Goal: Information Seeking & Learning: Learn about a topic

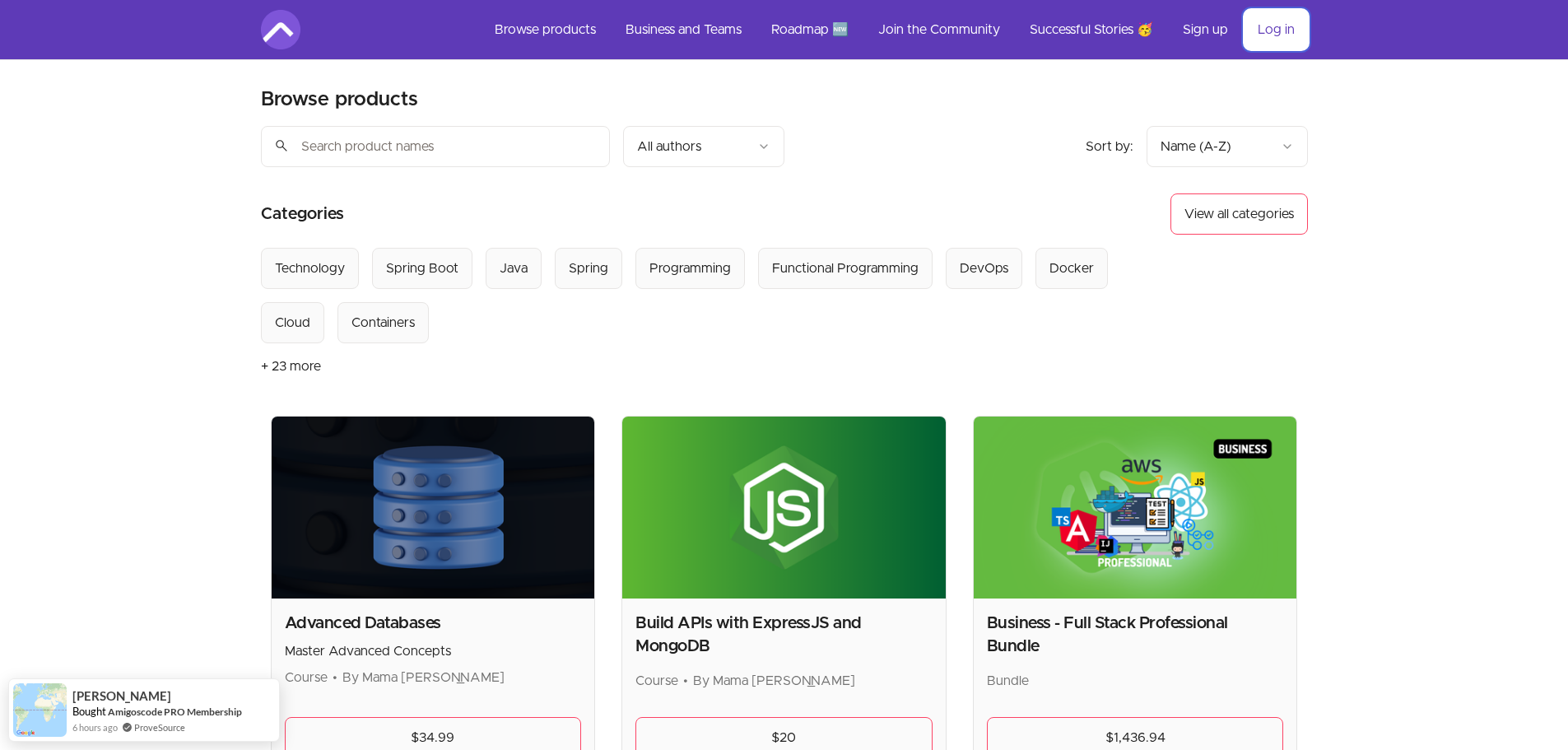
click at [1267, 35] on link "Log in" at bounding box center [1276, 29] width 63 height 39
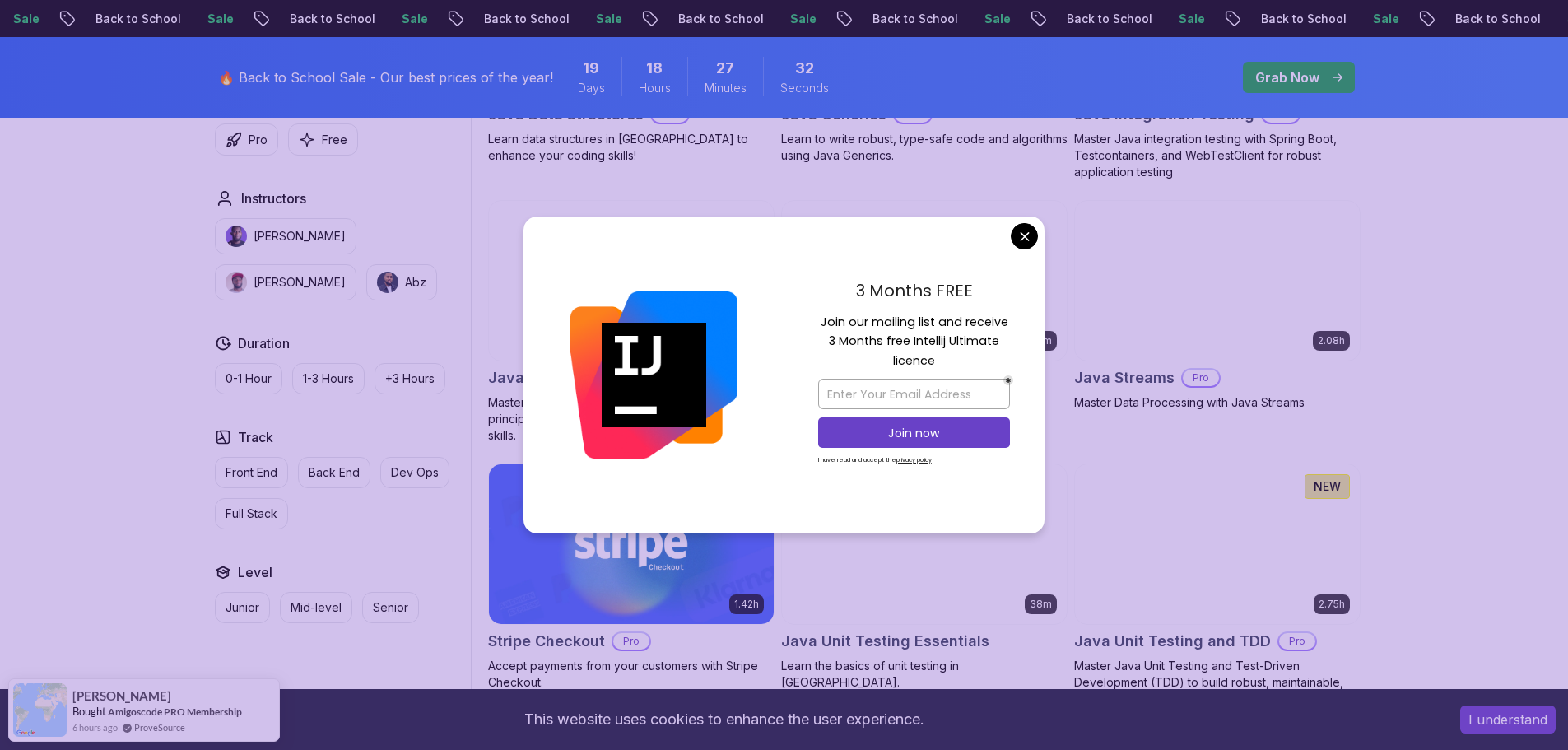
scroll to position [2509, 0]
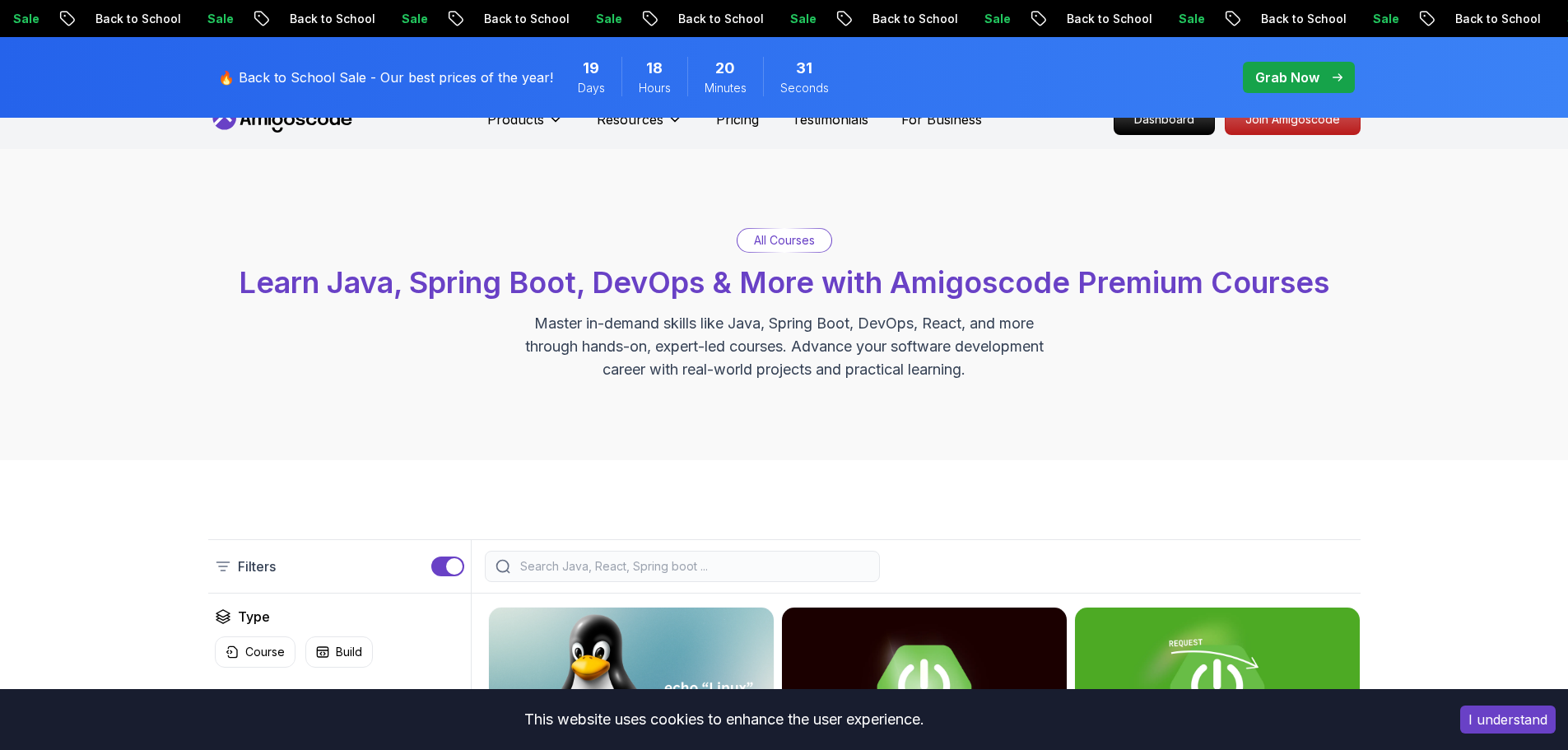
scroll to position [0, 0]
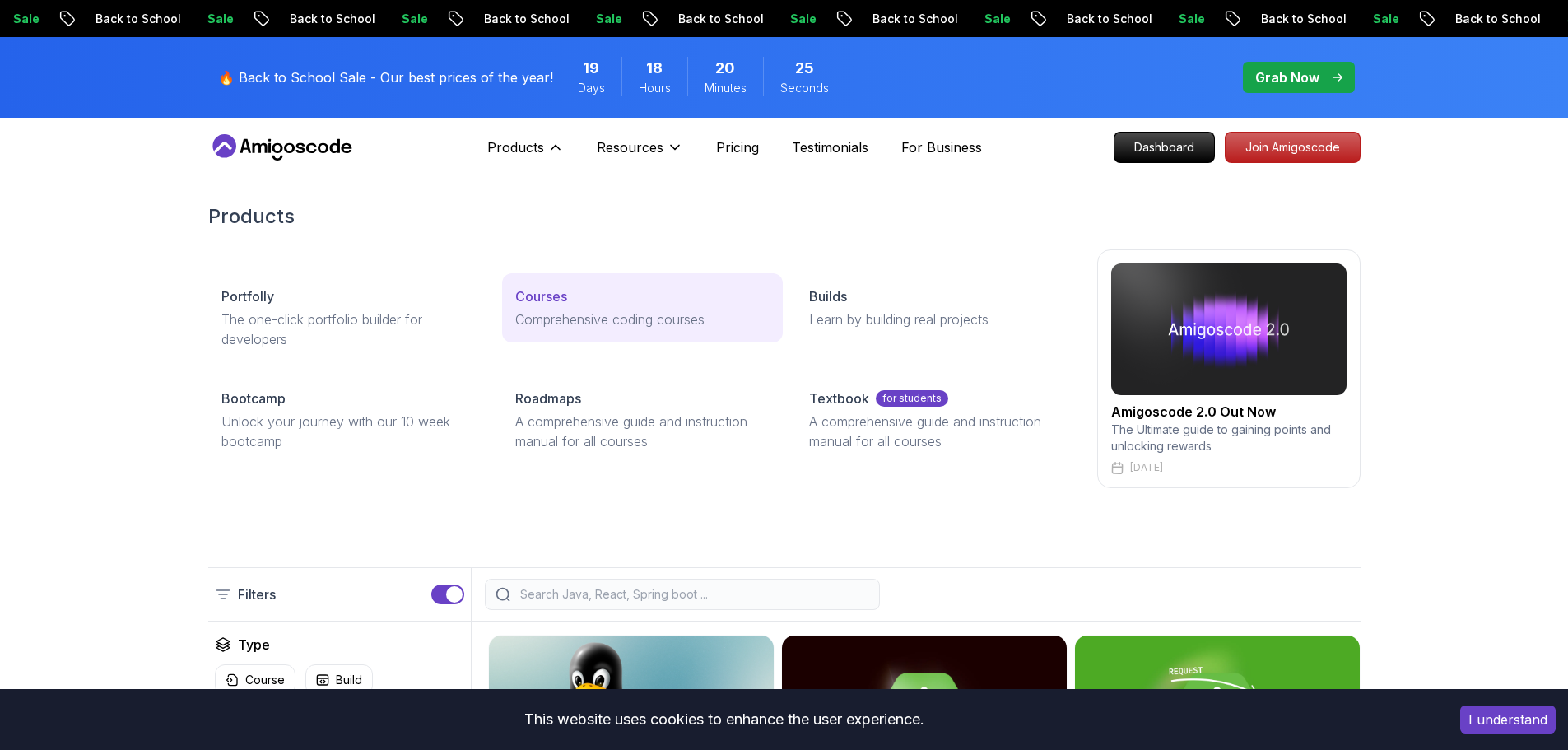
click at [579, 296] on div "Courses" at bounding box center [642, 296] width 254 height 20
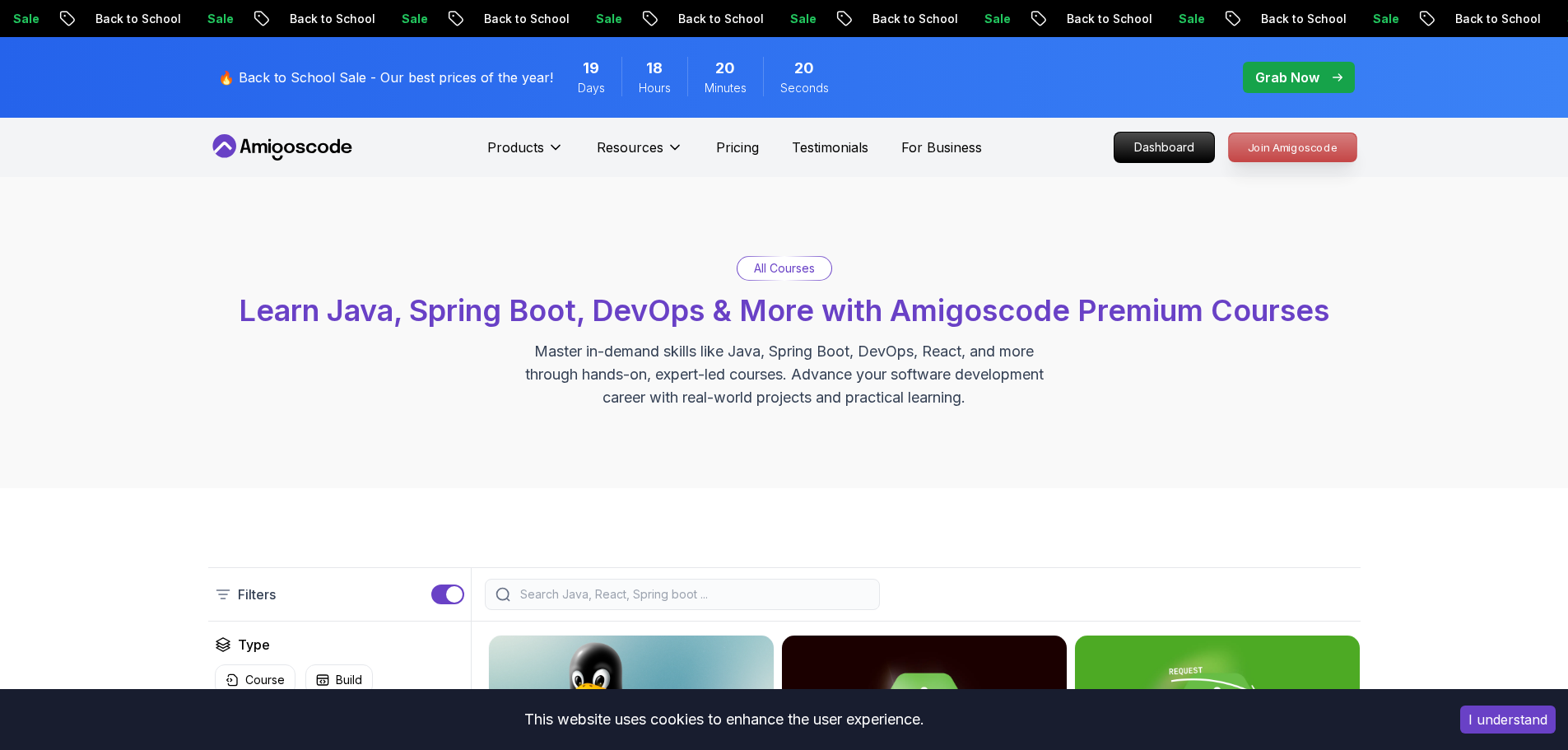
click at [1244, 153] on p "Join Amigoscode" at bounding box center [1292, 147] width 128 height 28
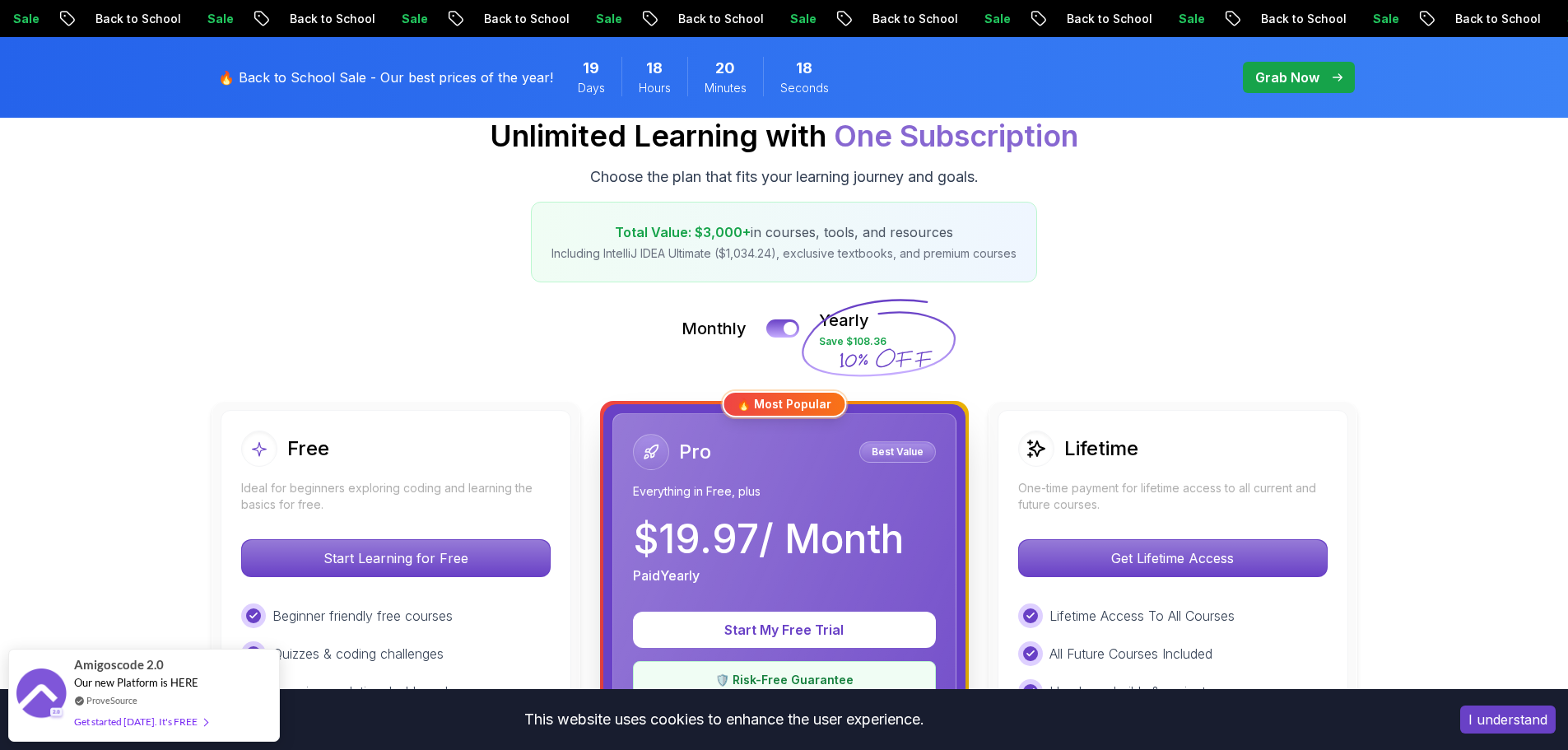
scroll to position [202, 0]
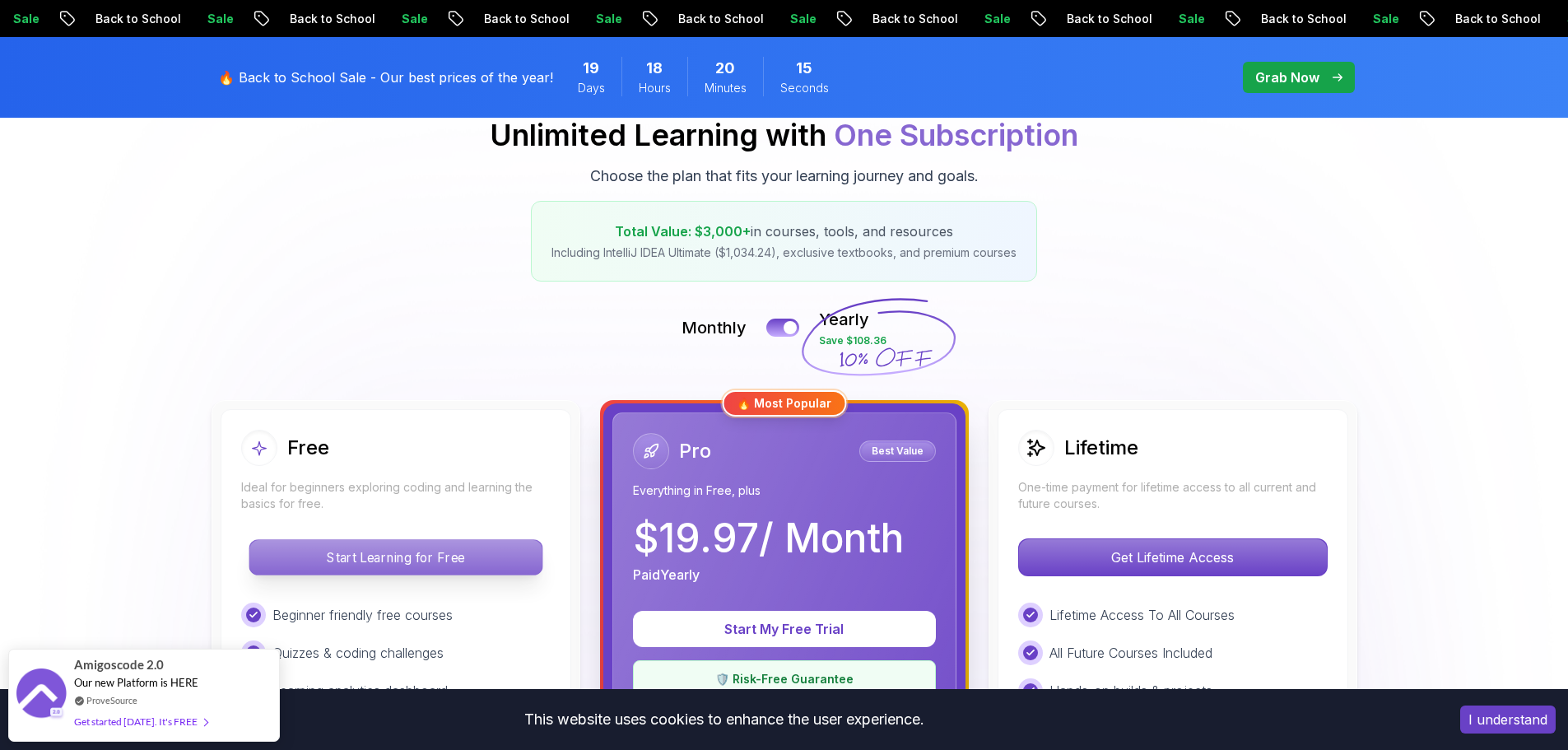
click at [414, 550] on p "Start Learning for Free" at bounding box center [396, 558] width 292 height 35
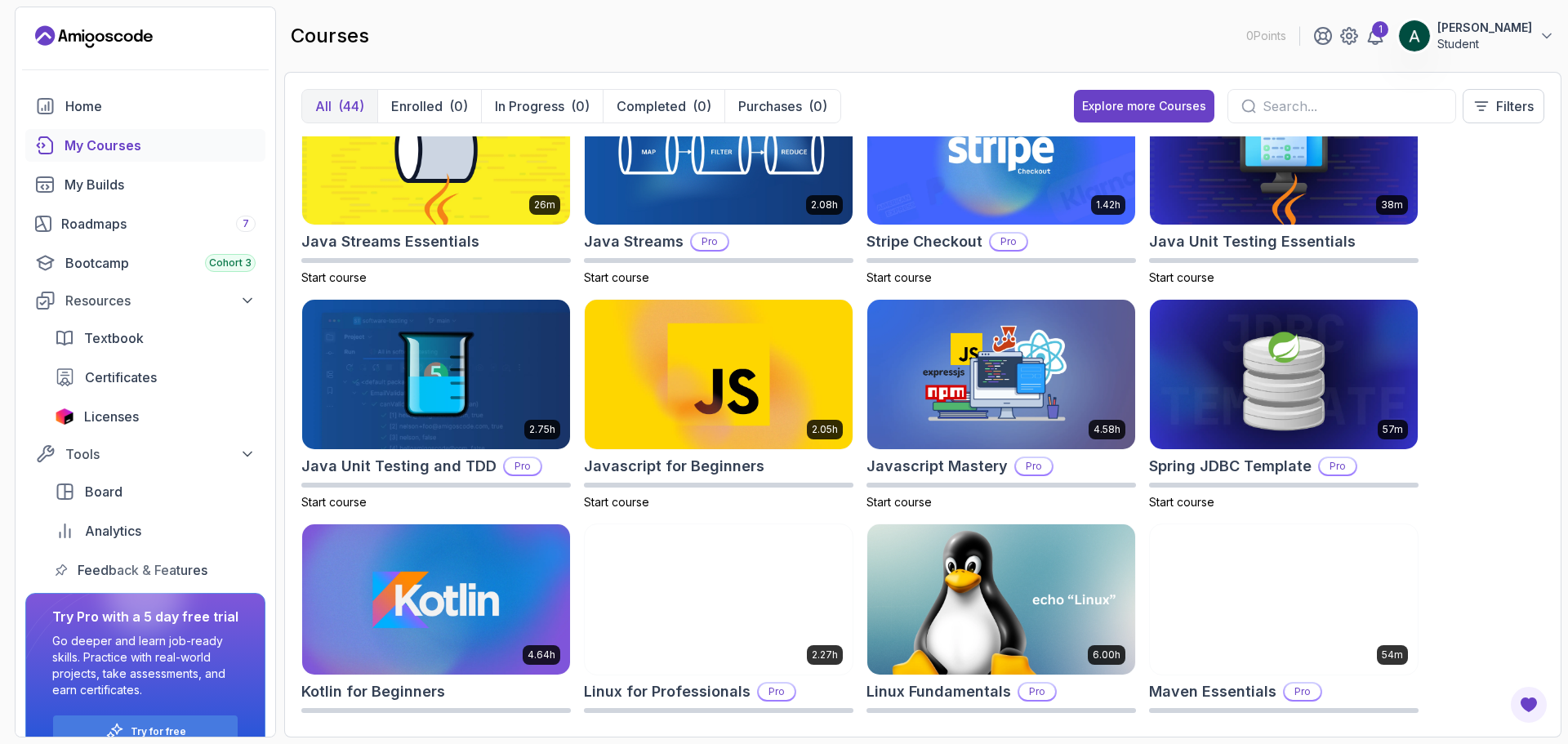
scroll to position [1190, 0]
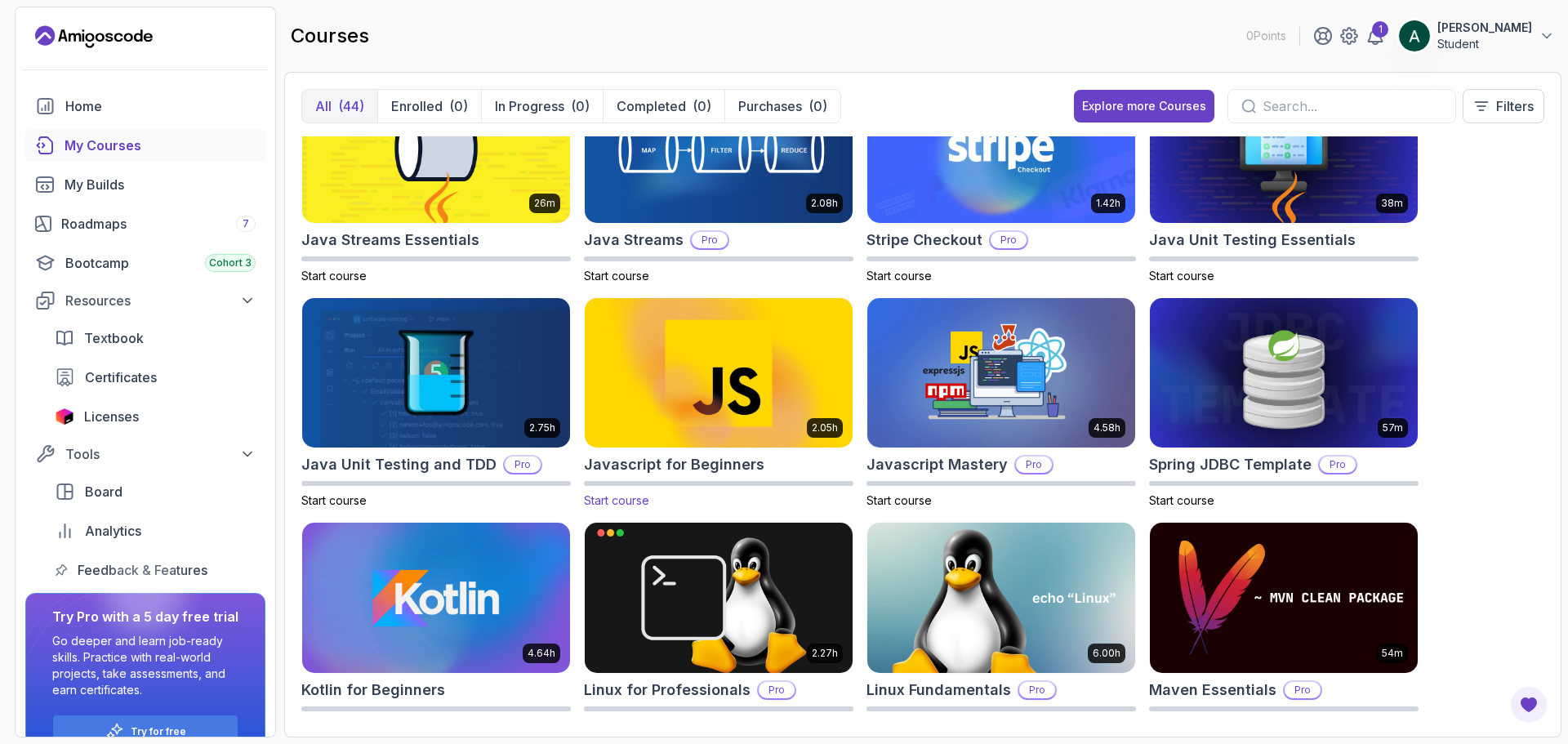
click at [727, 401] on img at bounding box center [719, 373] width 281 height 158
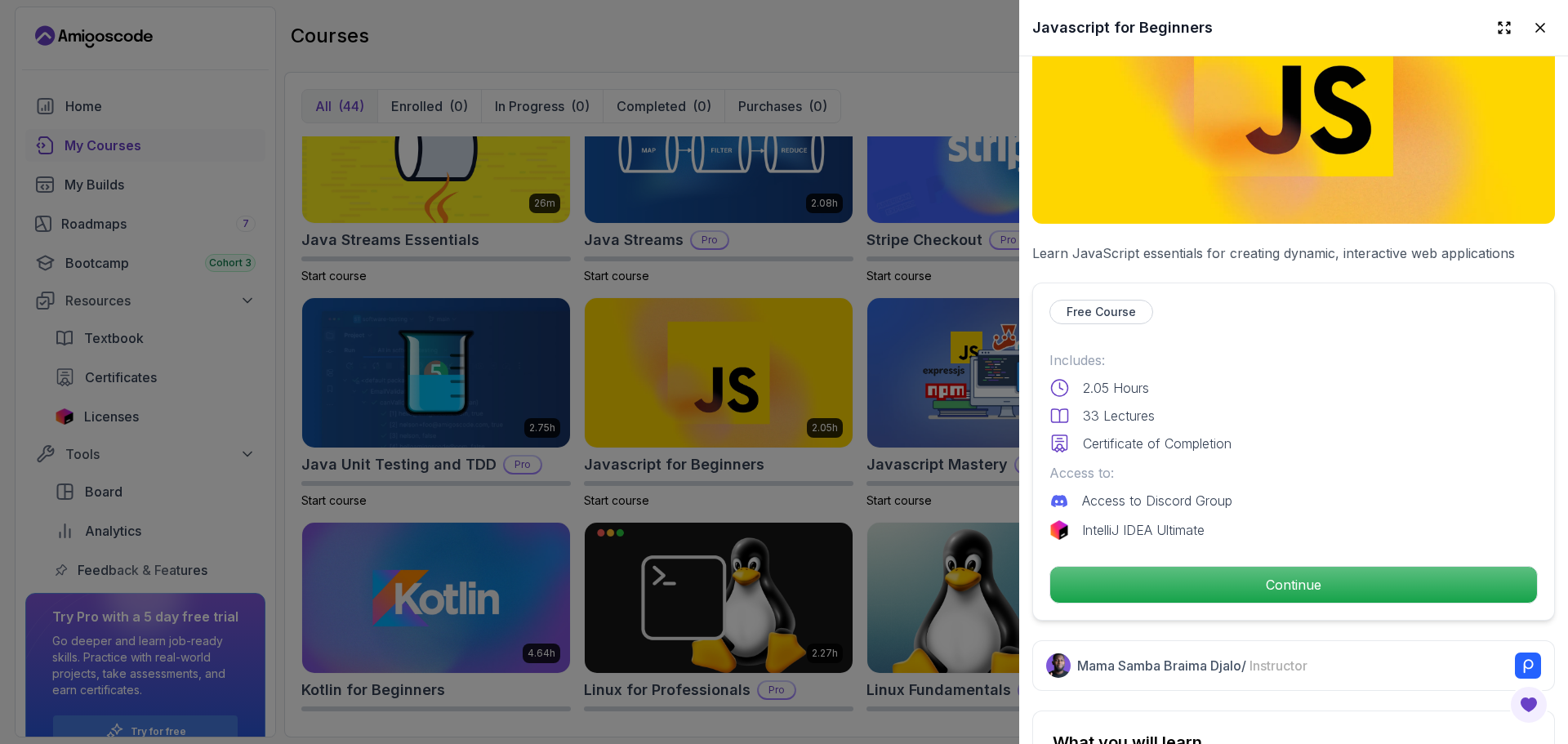
scroll to position [144, 0]
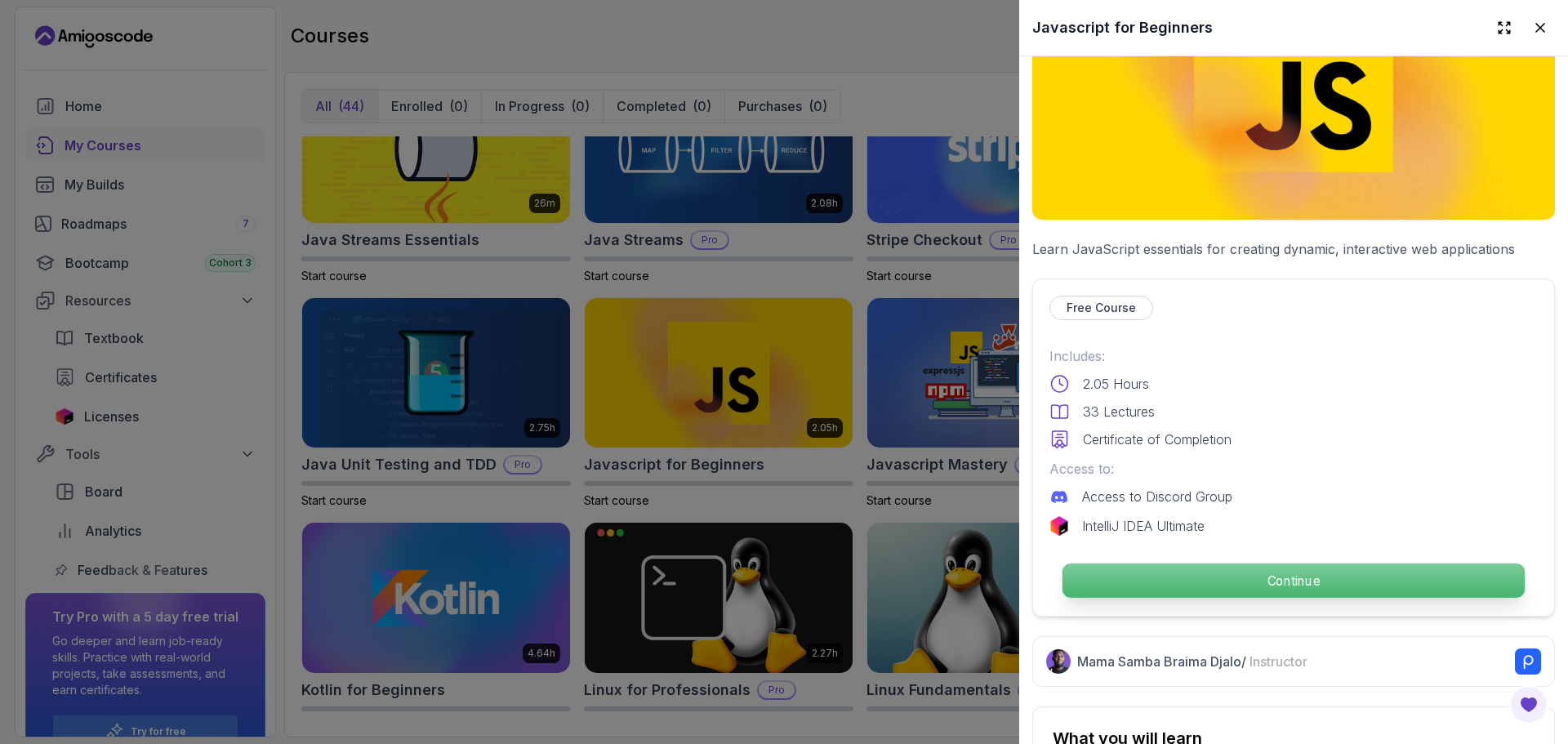
click at [1155, 567] on p "Continue" at bounding box center [1294, 581] width 463 height 35
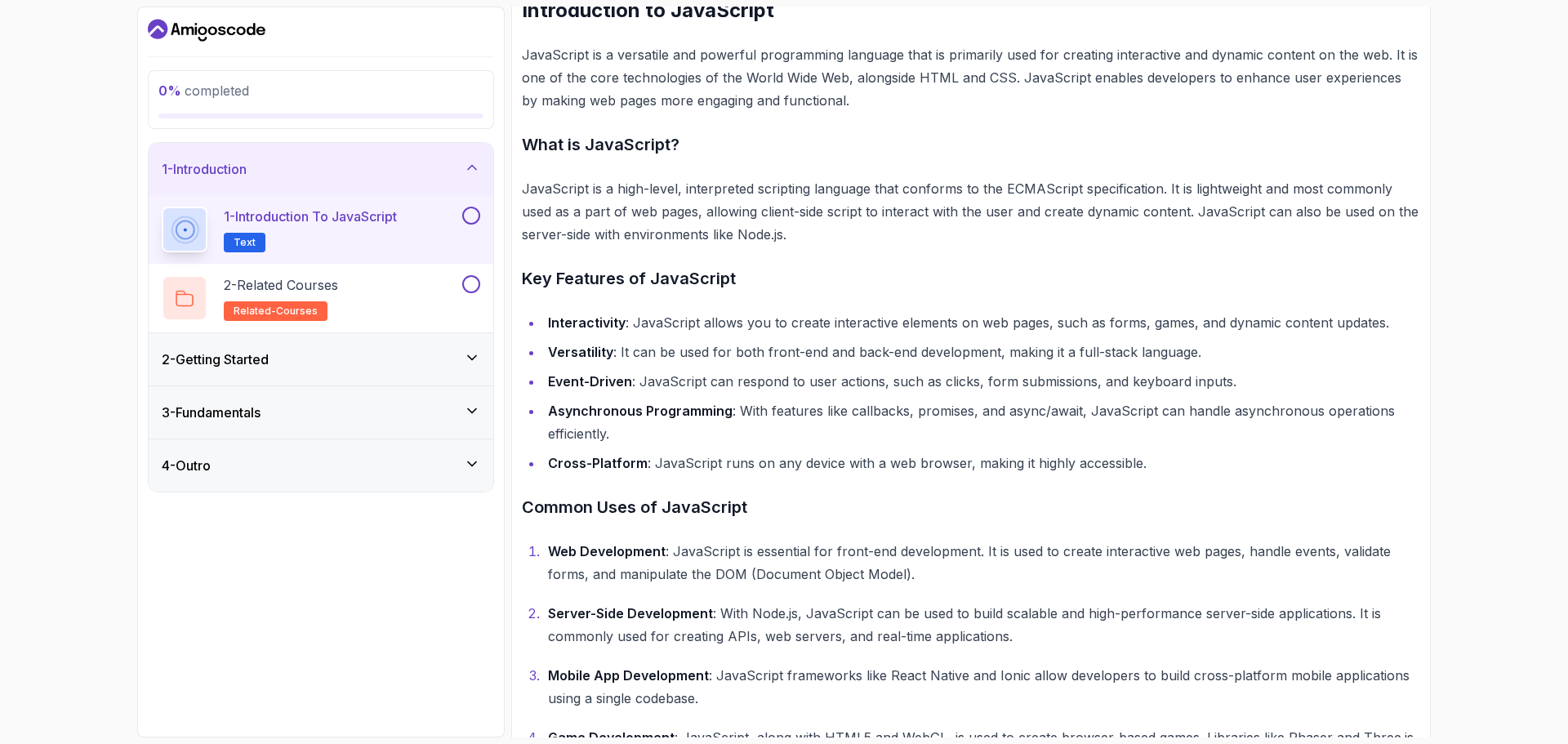
scroll to position [263, 0]
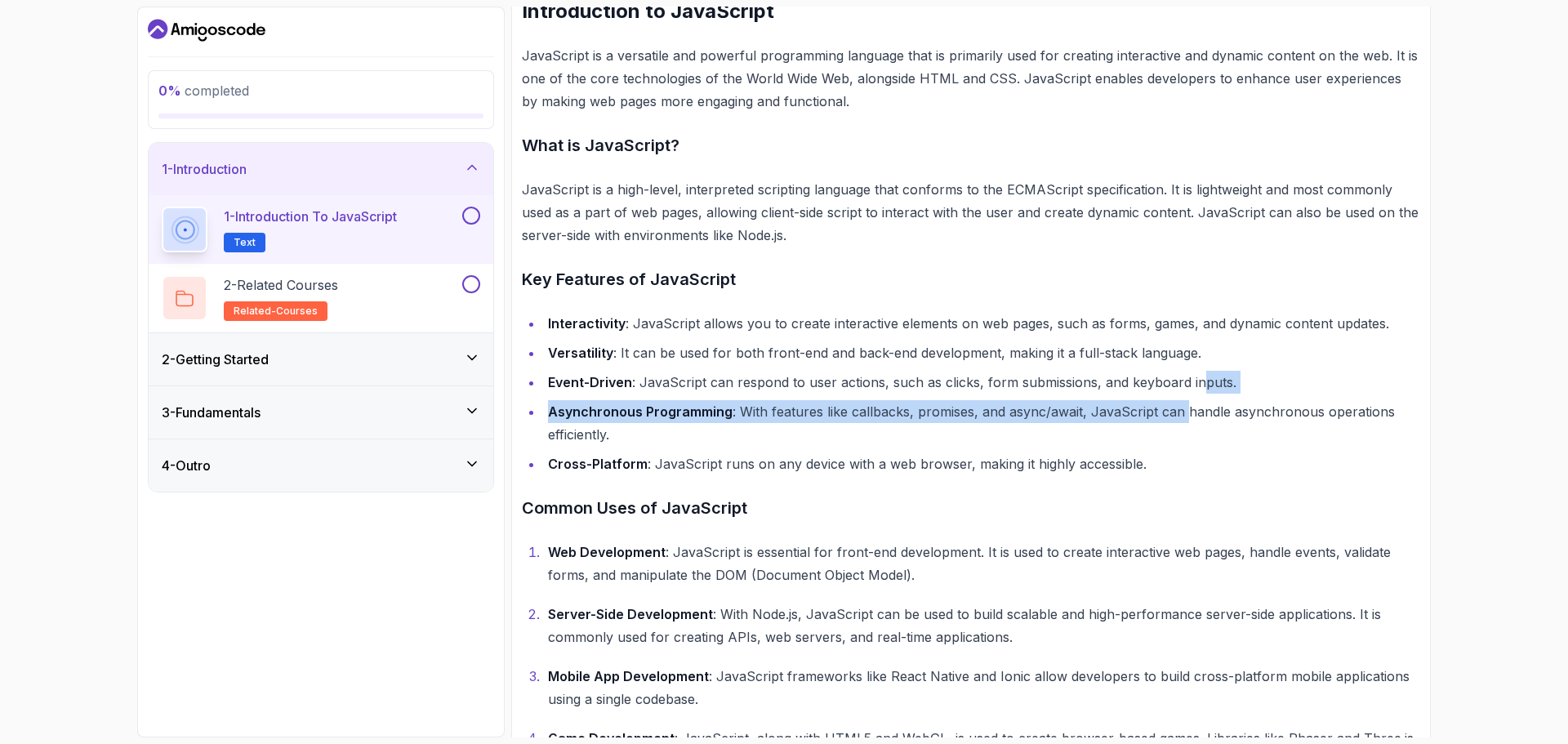
drag, startPoint x: 1200, startPoint y: 383, endPoint x: 1156, endPoint y: 405, distance: 49.2
click at [1156, 405] on ul "Interactivity : JavaScript allows you to create interactive elements on web pag…" at bounding box center [971, 394] width 898 height 163
click at [487, 365] on div "2 - Getting Started" at bounding box center [320, 359] width 344 height 53
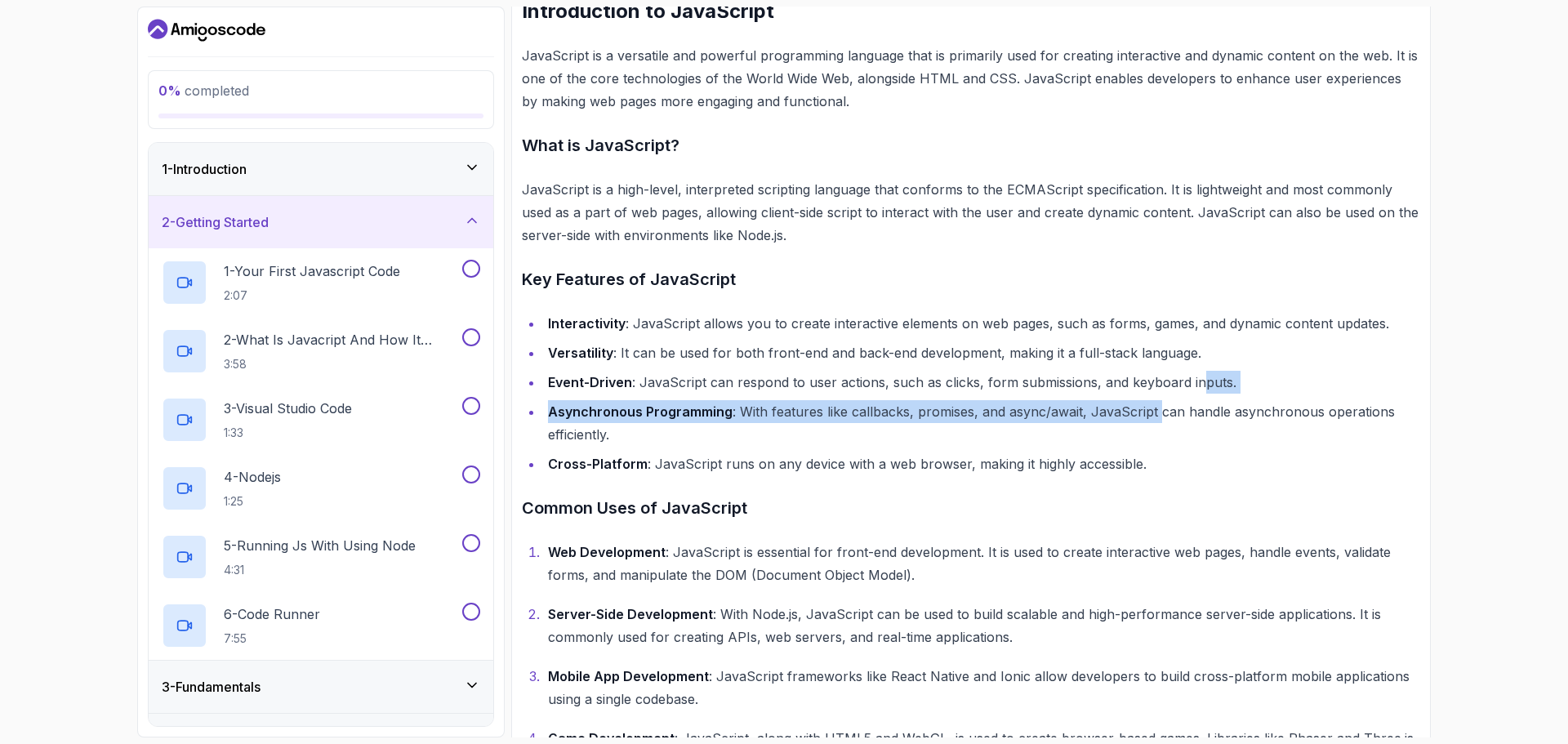
click at [439, 212] on div "2 - Getting Started" at bounding box center [320, 222] width 318 height 20
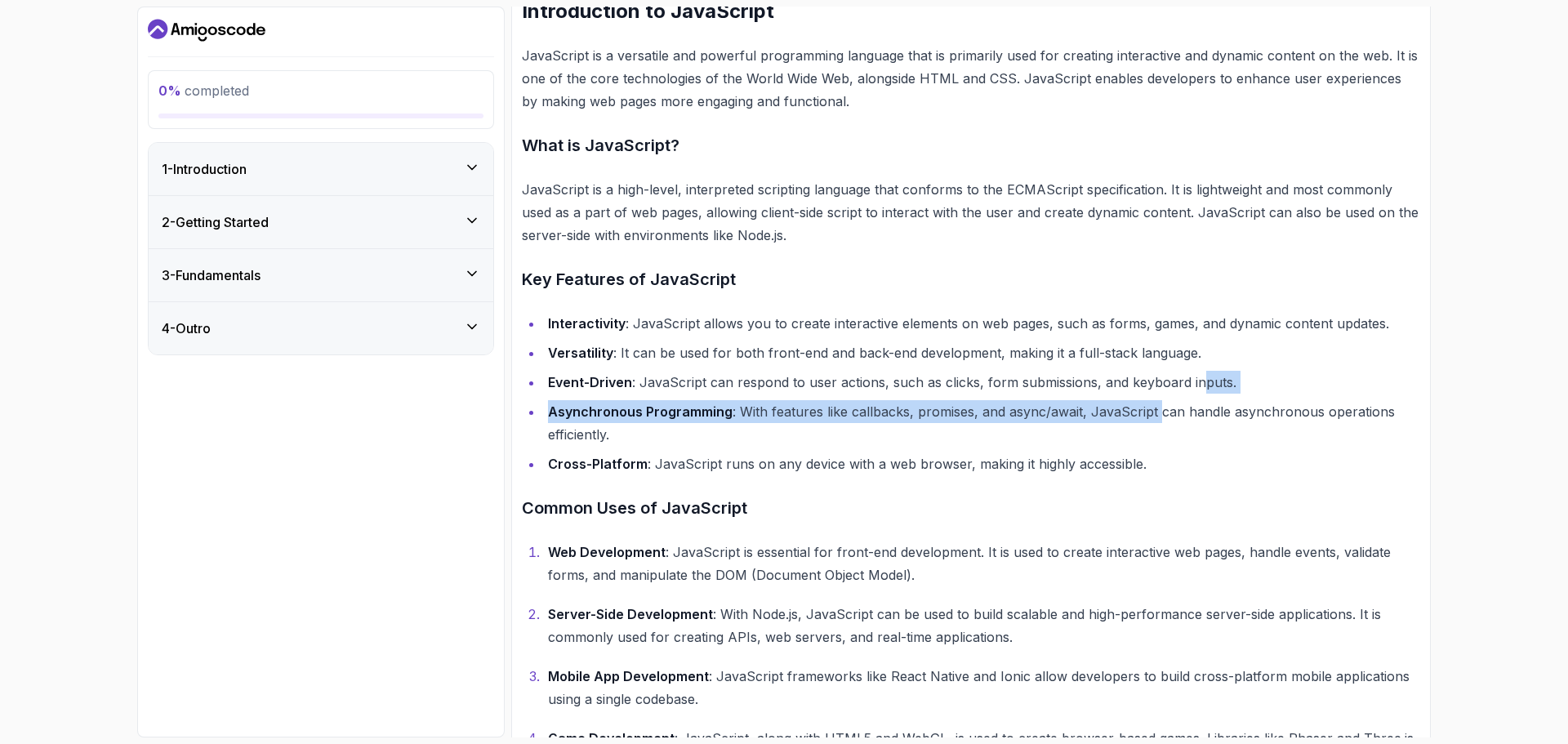
click at [430, 264] on div "3 - Fundamentals" at bounding box center [320, 275] width 344 height 53
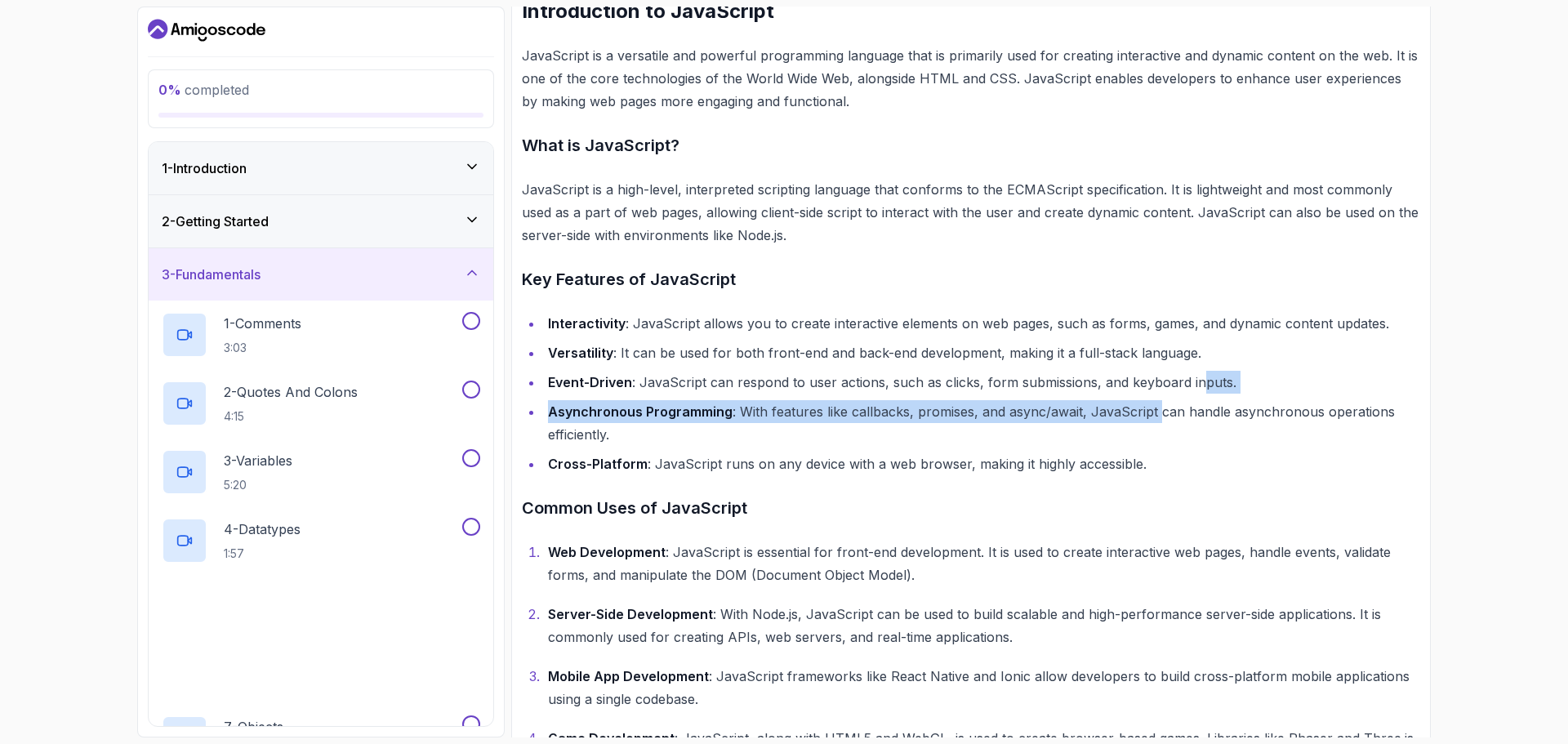
click at [427, 270] on div "3 - Fundamentals" at bounding box center [320, 274] width 318 height 20
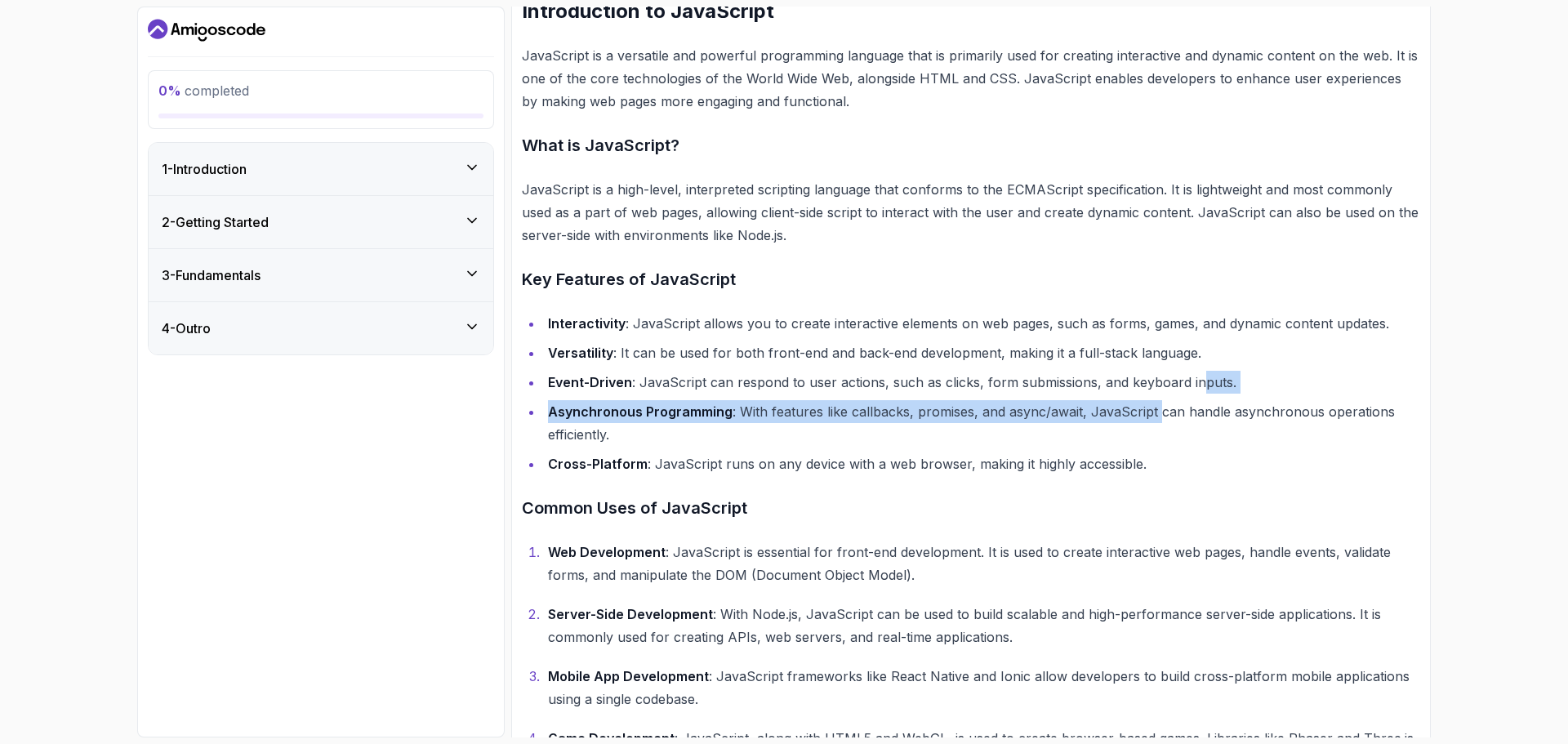
click at [423, 320] on div "4 - Outro" at bounding box center [320, 328] width 318 height 20
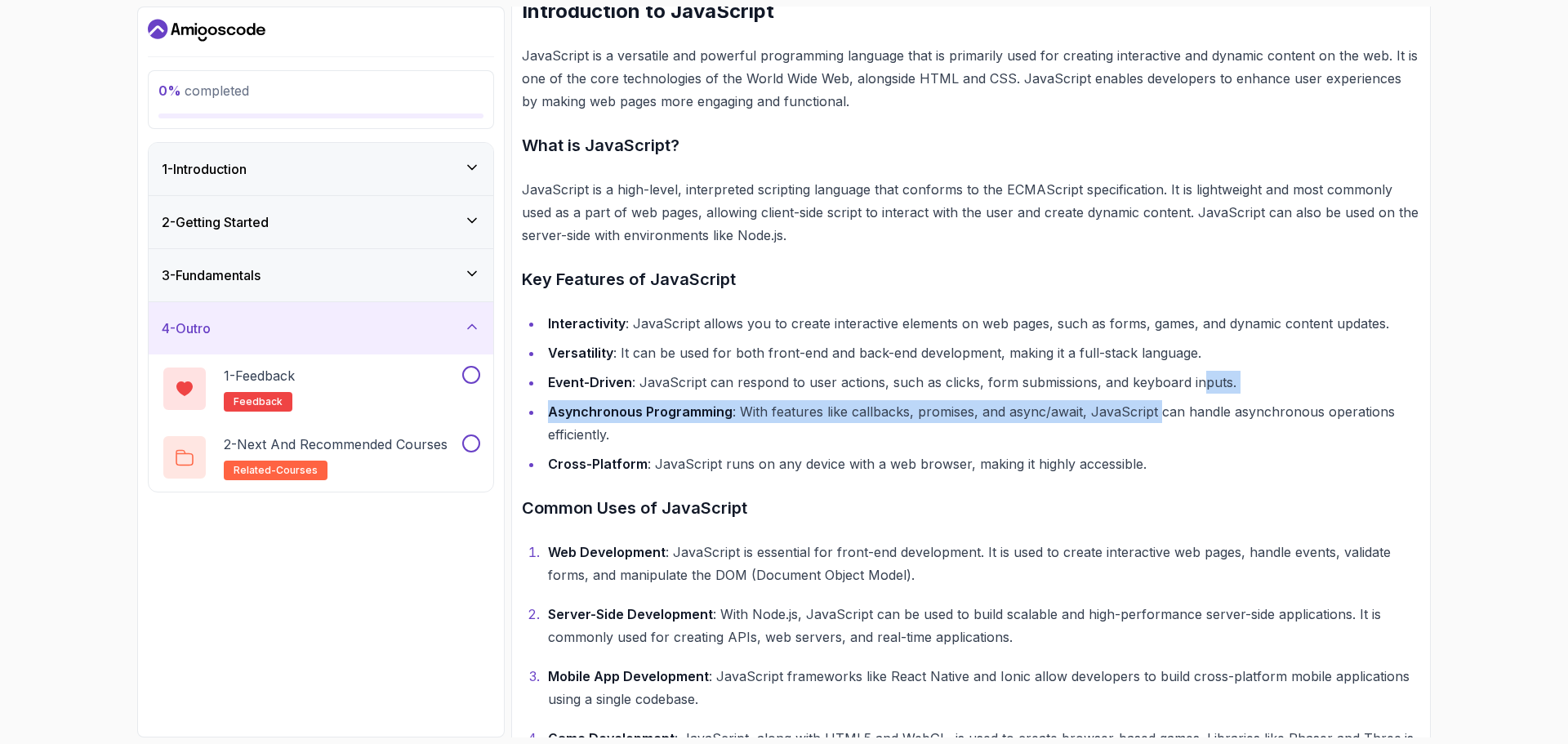
click at [420, 307] on div "4 - Outro" at bounding box center [320, 328] width 344 height 53
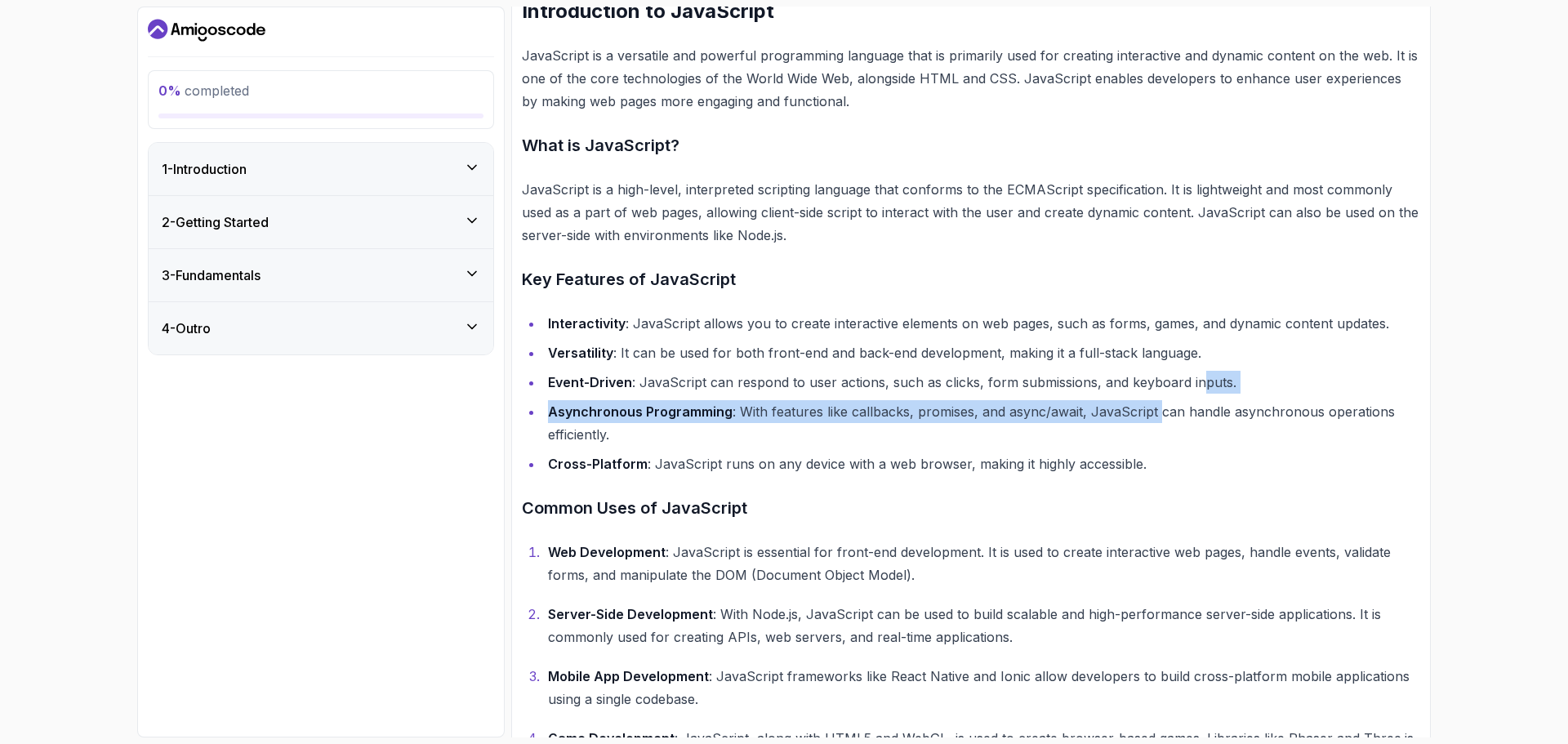
click at [428, 271] on div "3 - Fundamentals" at bounding box center [320, 275] width 318 height 20
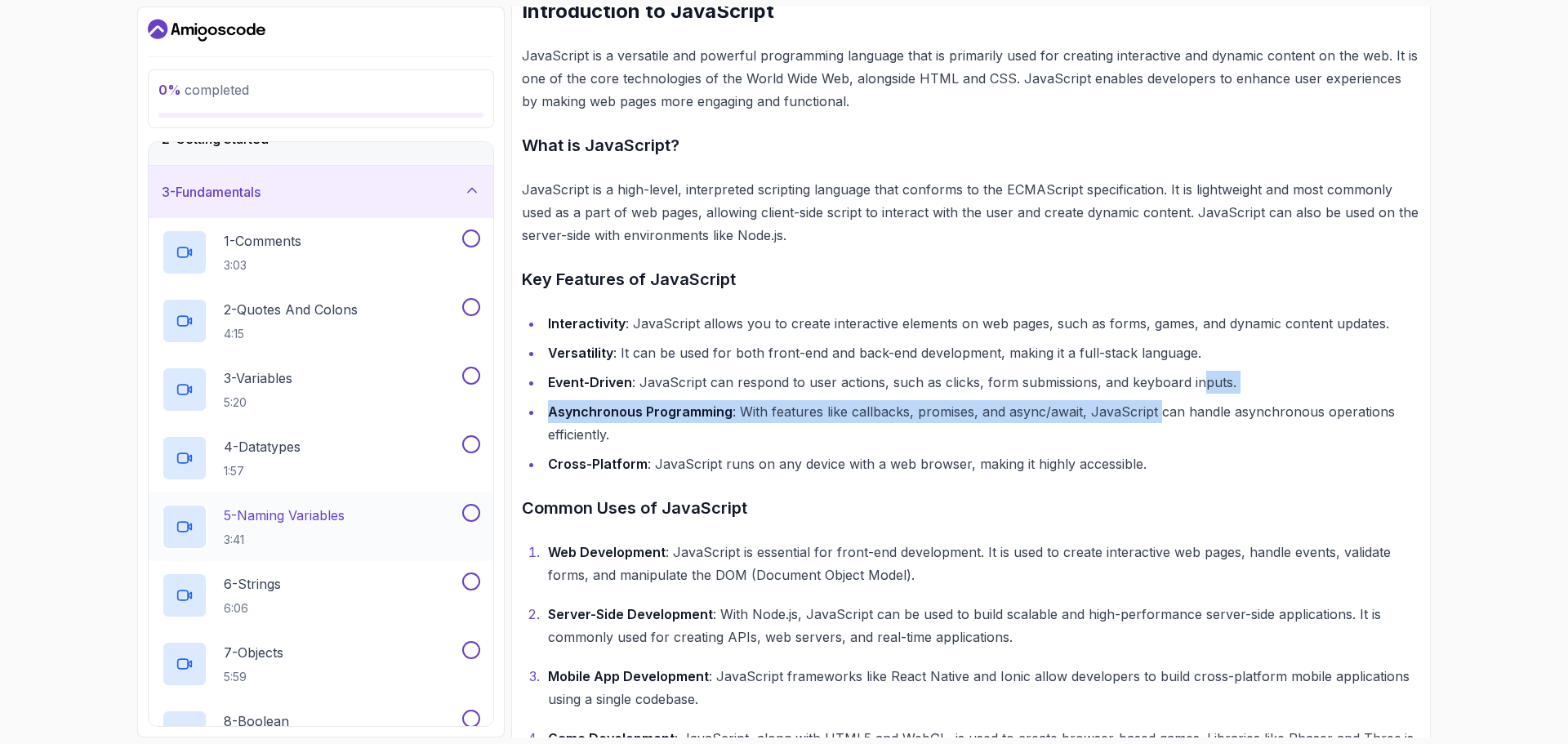
scroll to position [0, 0]
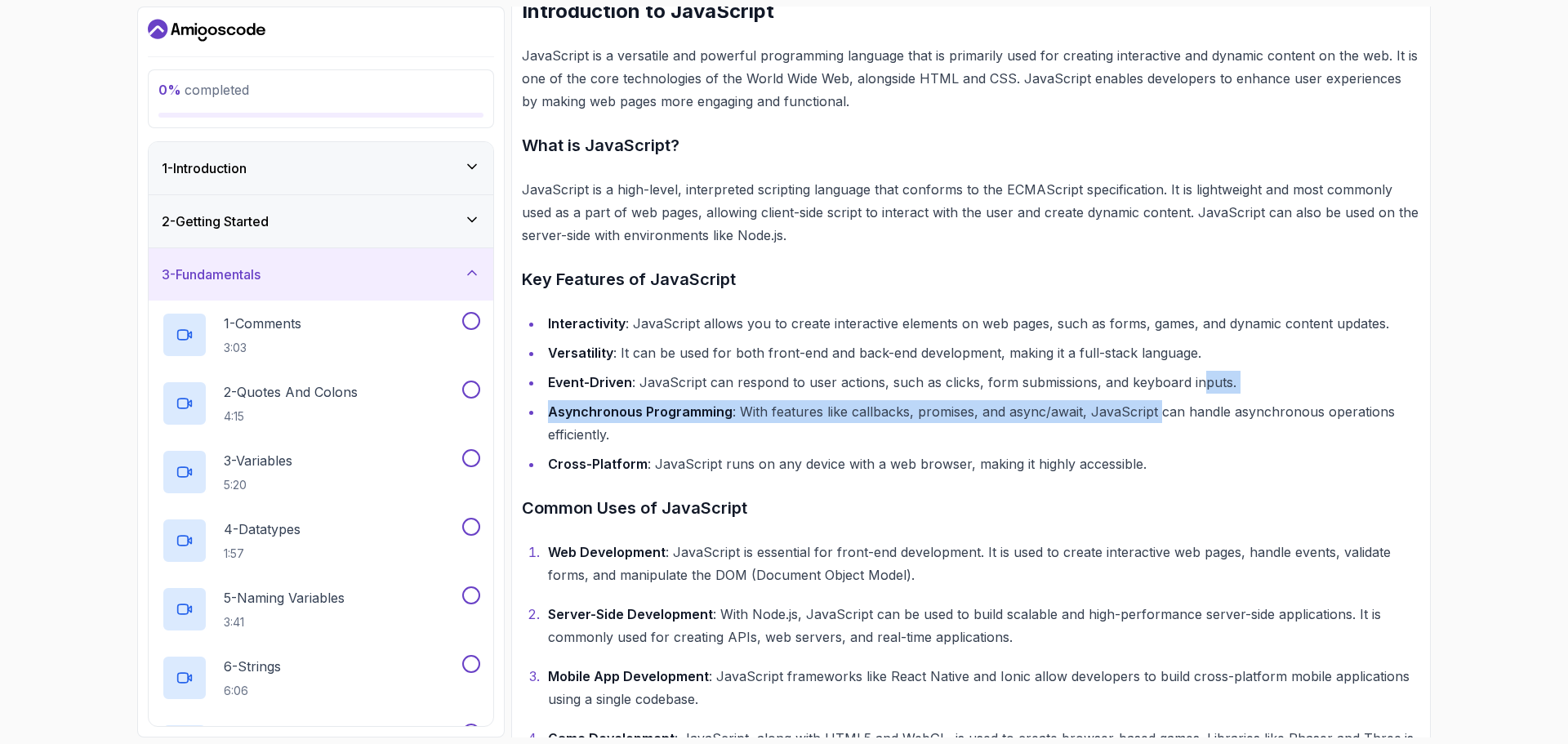
click at [419, 255] on div "3 - Fundamentals" at bounding box center [320, 274] width 344 height 53
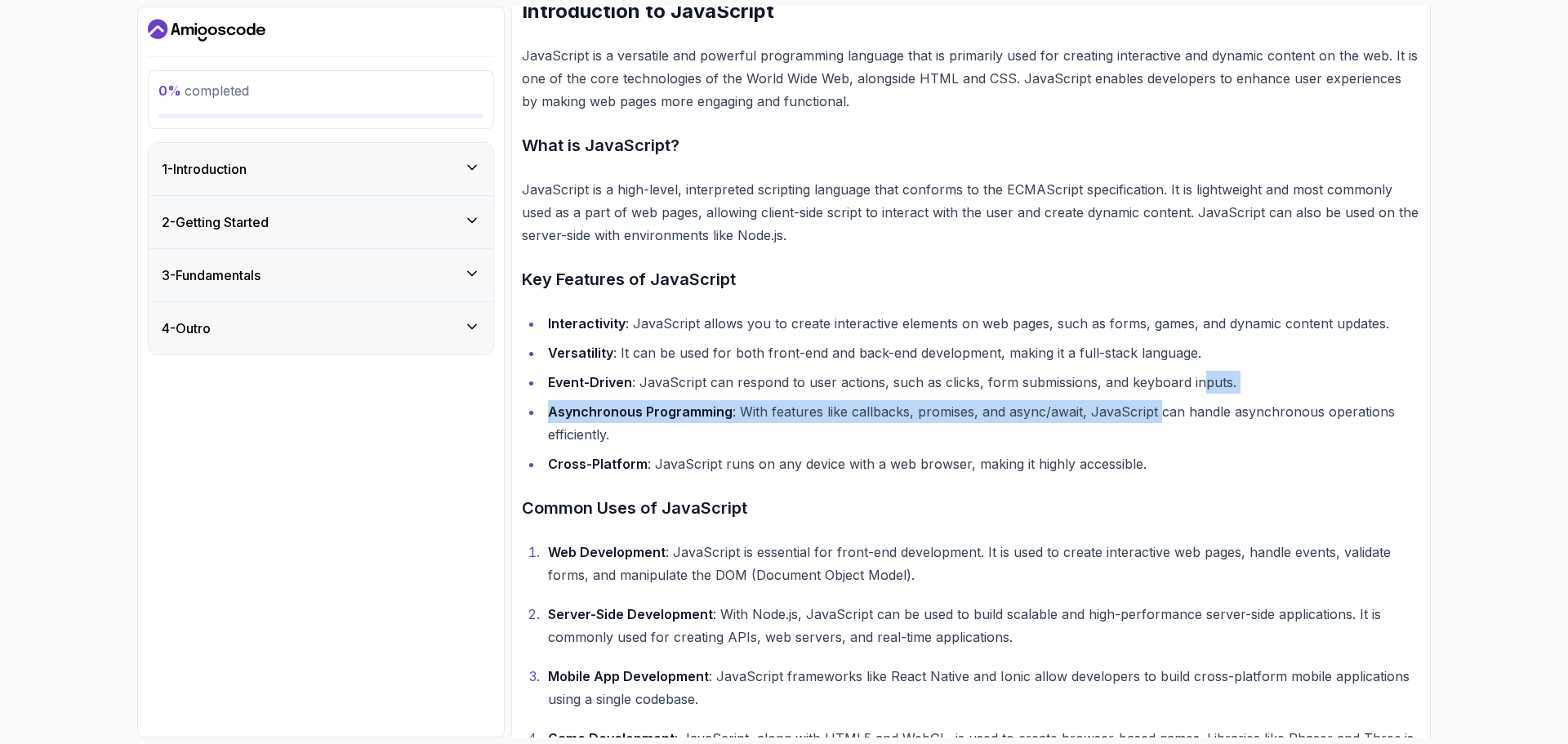
click at [377, 331] on div "4 - Outro" at bounding box center [320, 328] width 318 height 20
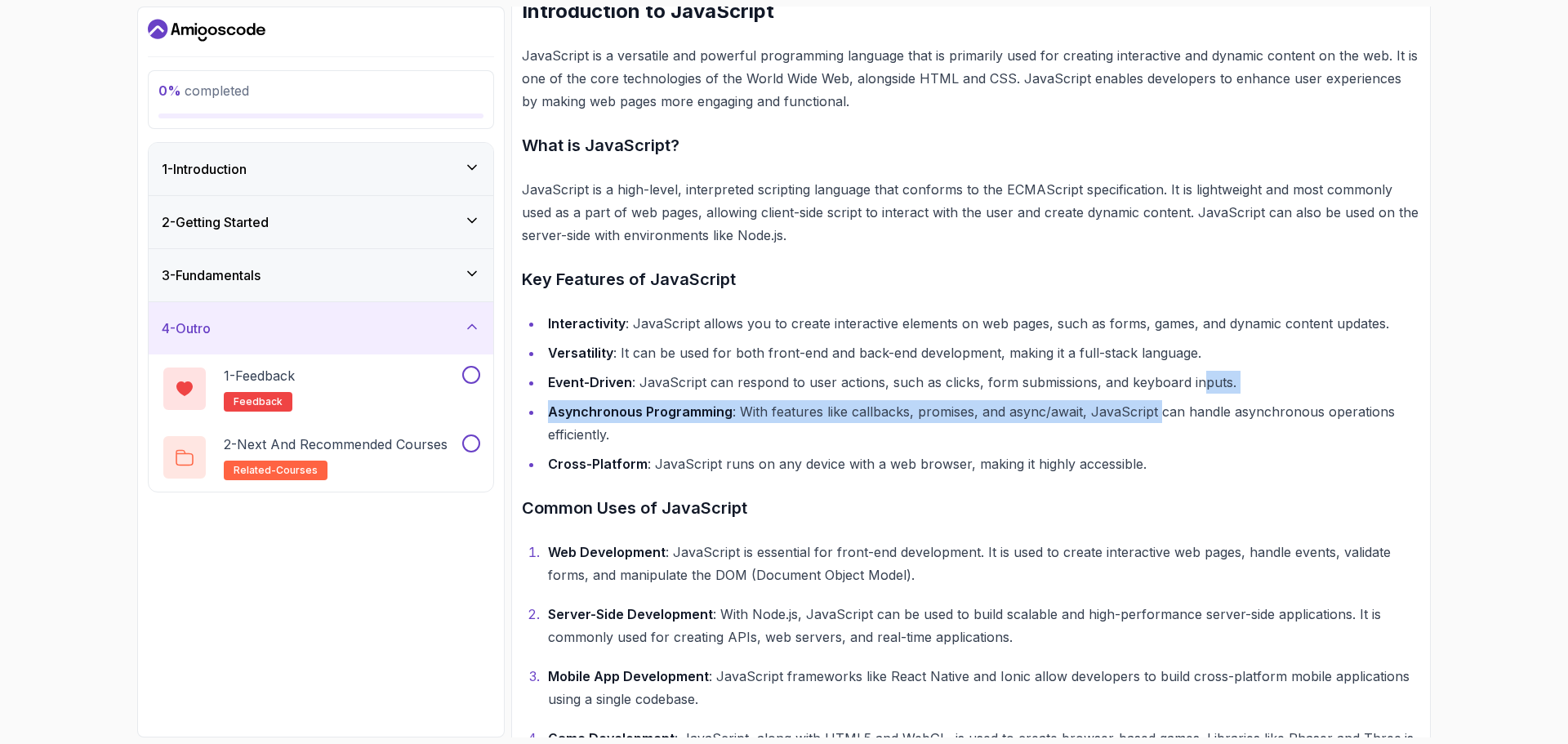
click at [377, 331] on div "4 - Outro" at bounding box center [320, 328] width 318 height 20
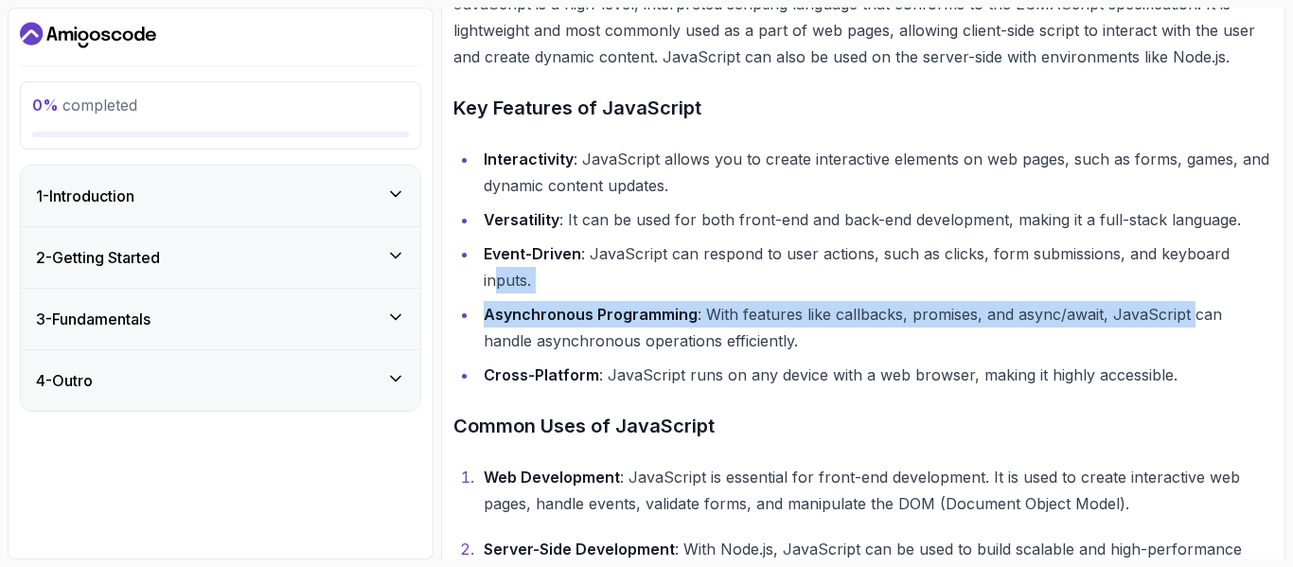
scroll to position [869, 0]
